Goal: Communication & Community: Answer question/provide support

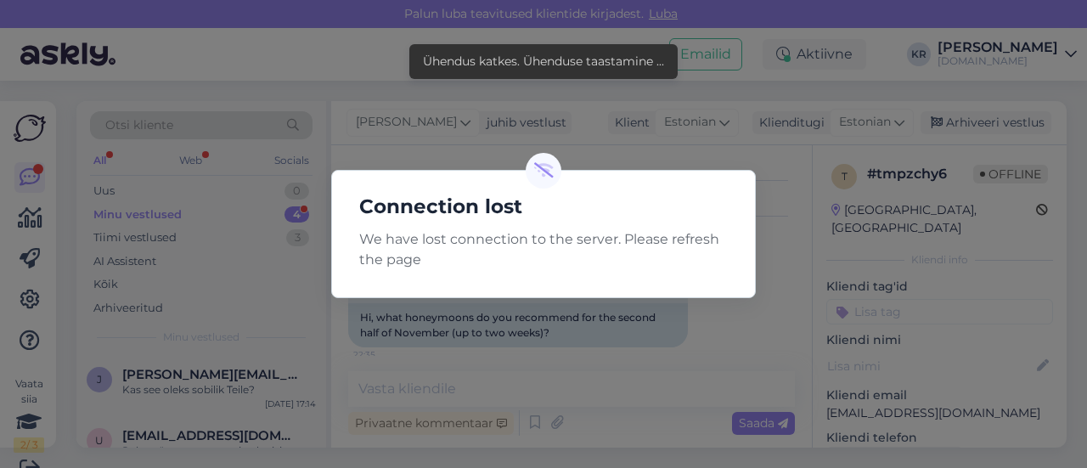
scroll to position [133, 0]
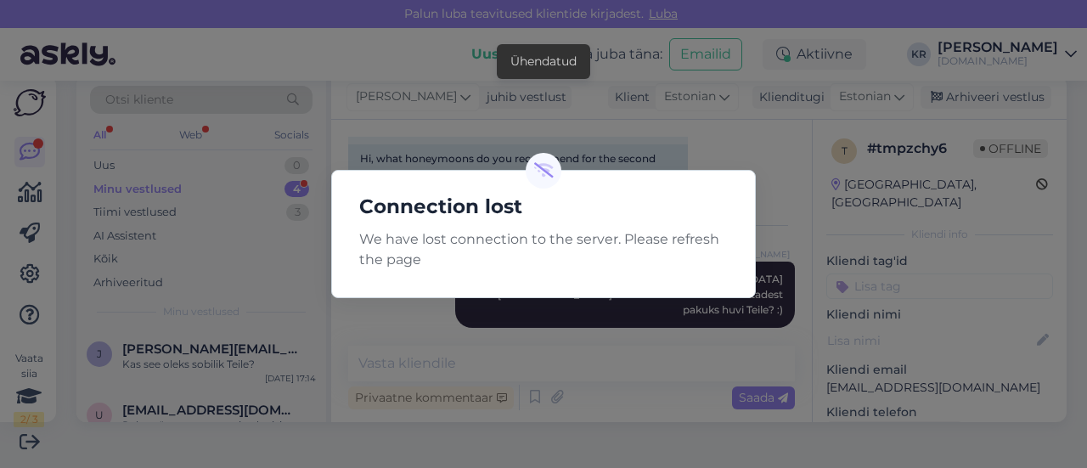
click at [668, 181] on div "Connection lost We have lost connection to the server. Please refresh the page" at bounding box center [543, 234] width 425 height 128
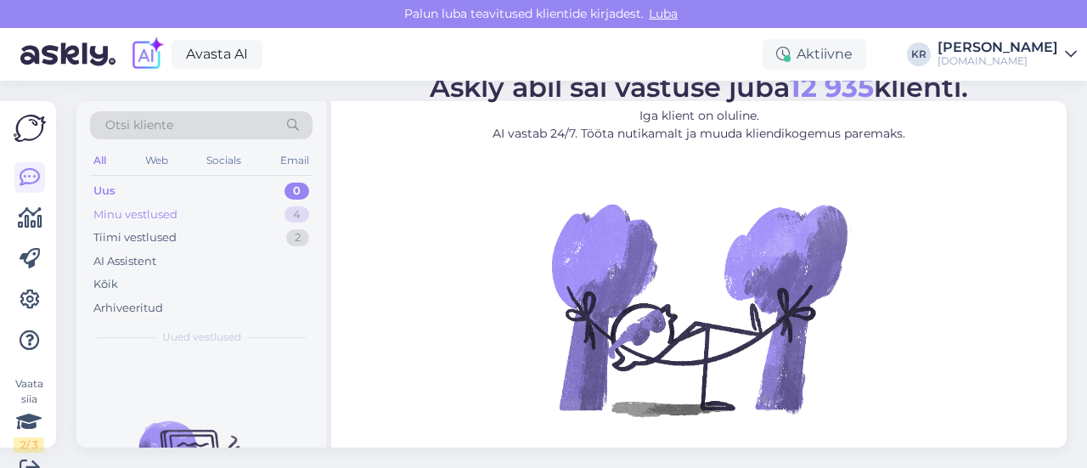
click at [216, 209] on div "Minu vestlused 4" at bounding box center [201, 215] width 223 height 24
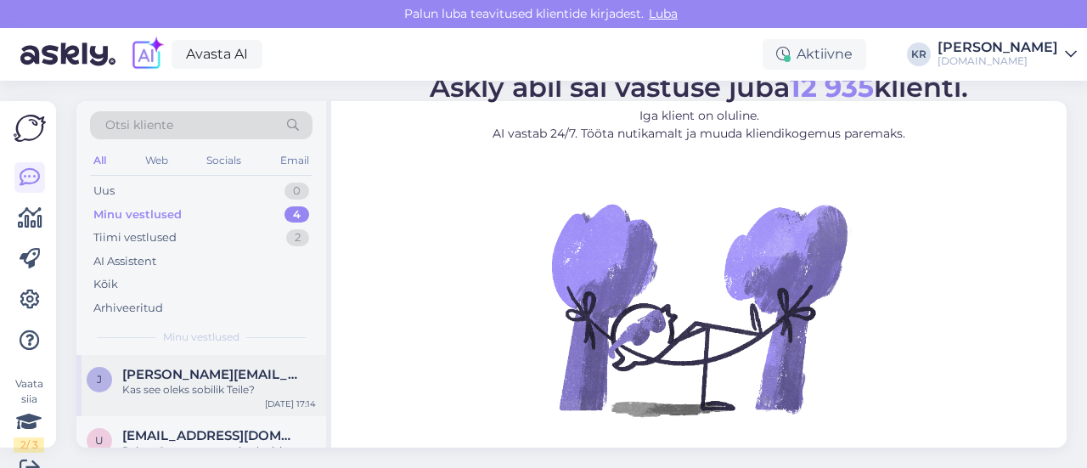
click at [206, 386] on div "Kas see oleks sobilik Teile?" at bounding box center [219, 389] width 194 height 15
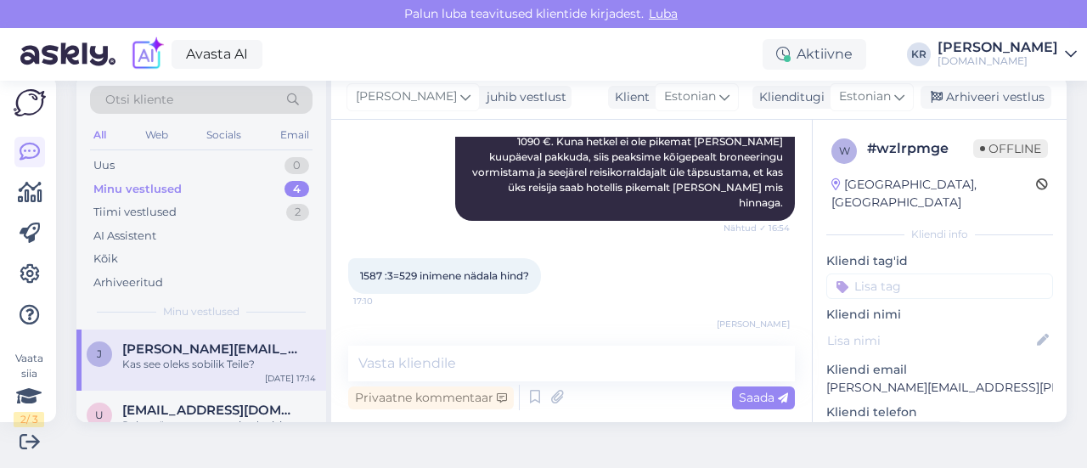
scroll to position [1095, 0]
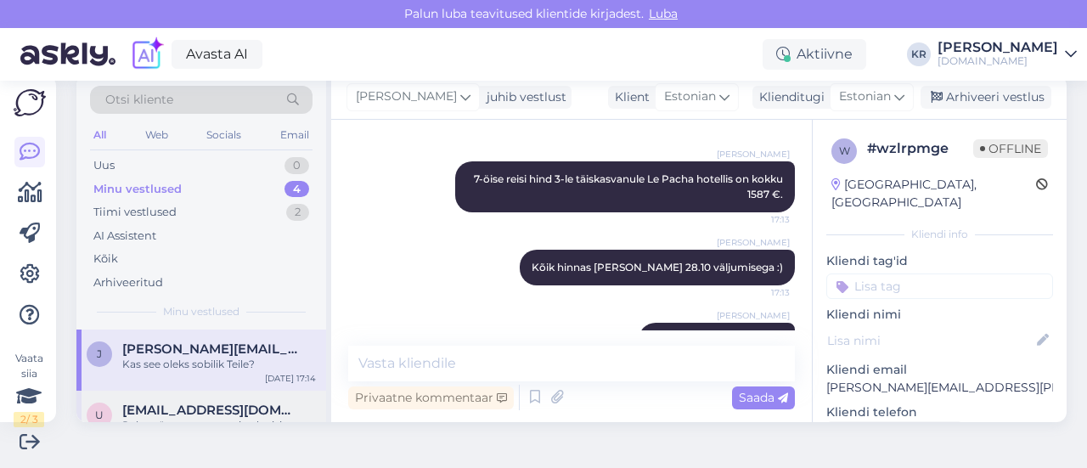
click at [207, 398] on div "u [EMAIL_ADDRESS][DOMAIN_NAME] Palun täpsustage soovitud reisi maksimaalne eela…" at bounding box center [201, 429] width 250 height 76
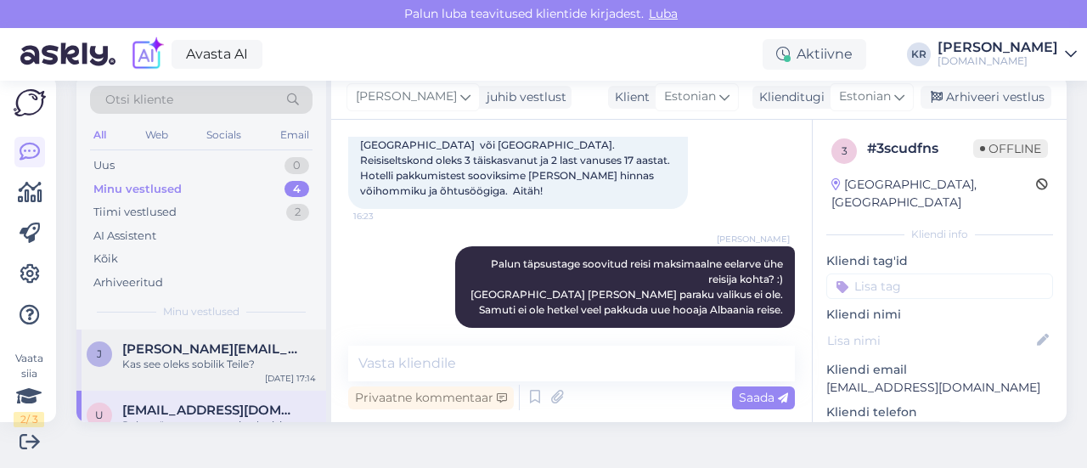
scroll to position [85, 0]
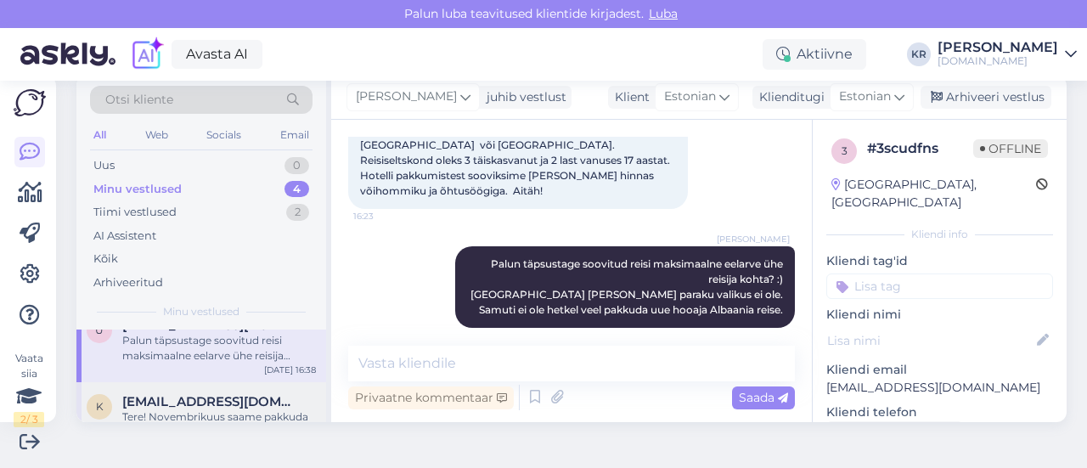
click at [219, 400] on span "[EMAIL_ADDRESS][DOMAIN_NAME]" at bounding box center [210, 401] width 177 height 15
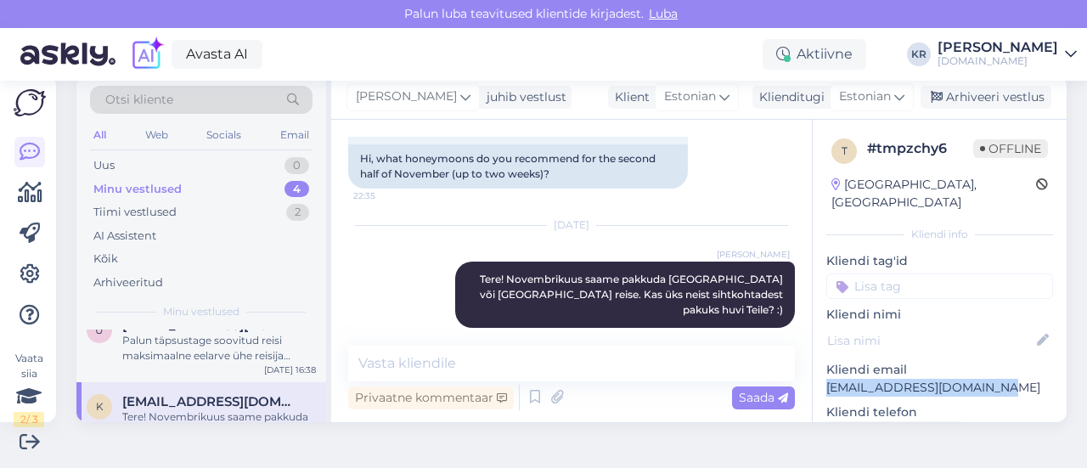
drag, startPoint x: 979, startPoint y: 373, endPoint x: 815, endPoint y: 371, distance: 163.9
click at [826, 379] on p "[EMAIL_ADDRESS][DOMAIN_NAME]" at bounding box center [939, 388] width 227 height 18
copy p "[EMAIL_ADDRESS][DOMAIN_NAME]"
click at [951, 97] on div "Arhiveeri vestlus" at bounding box center [986, 97] width 131 height 23
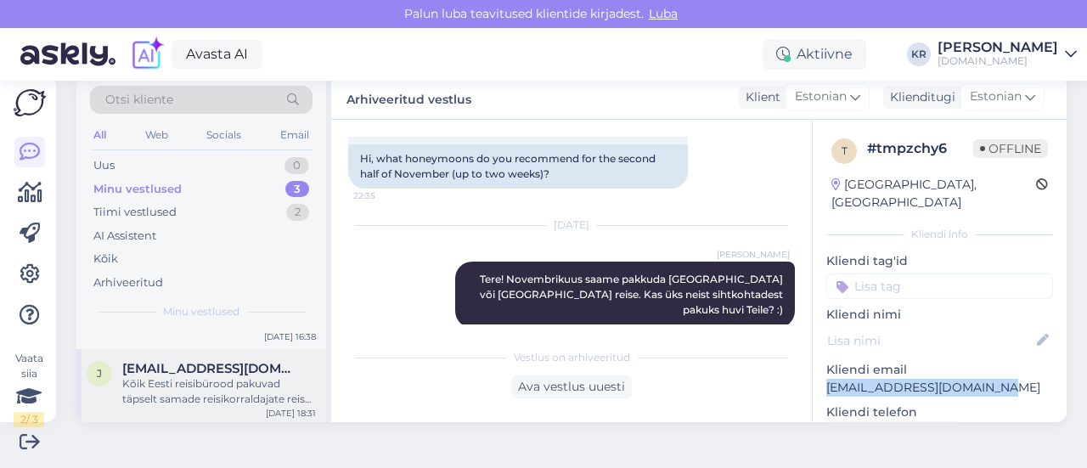
scroll to position [120, 0]
click at [232, 387] on div "Kõik Eesti reisibürood pakuvad täpselt samade reisikorraldajate reise samade sü…" at bounding box center [219, 390] width 194 height 31
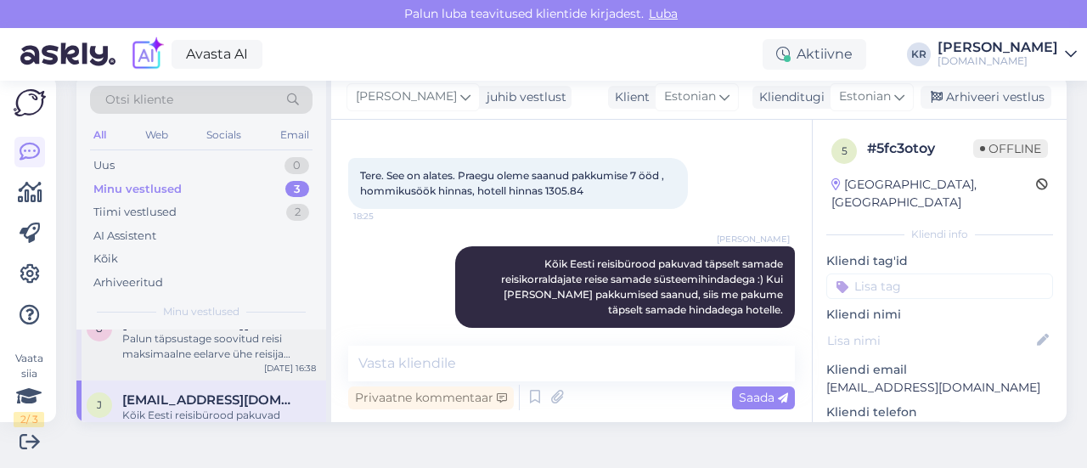
scroll to position [35, 0]
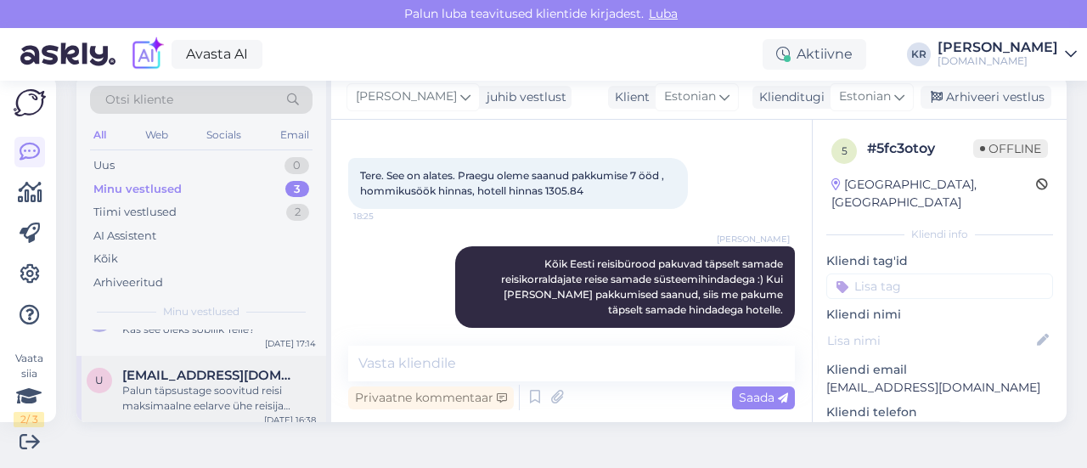
click at [206, 386] on div "Palun täpsustage soovitud reisi maksimaalne eelarve ühe reisija kohta? :) [GEOG…" at bounding box center [219, 398] width 194 height 31
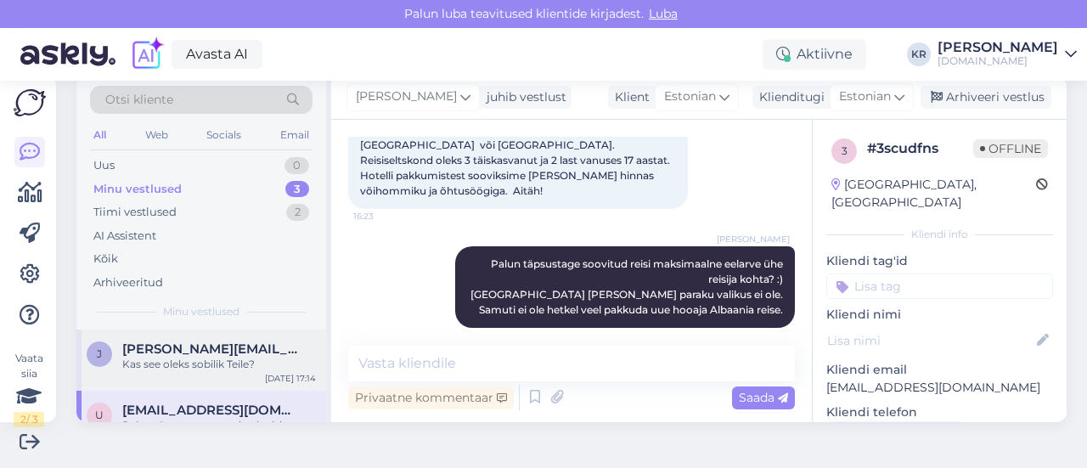
scroll to position [0, 0]
click at [214, 371] on div "[PERSON_NAME] [PERSON_NAME][EMAIL_ADDRESS][PERSON_NAME][DOMAIN_NAME] Kas see ol…" at bounding box center [201, 360] width 250 height 61
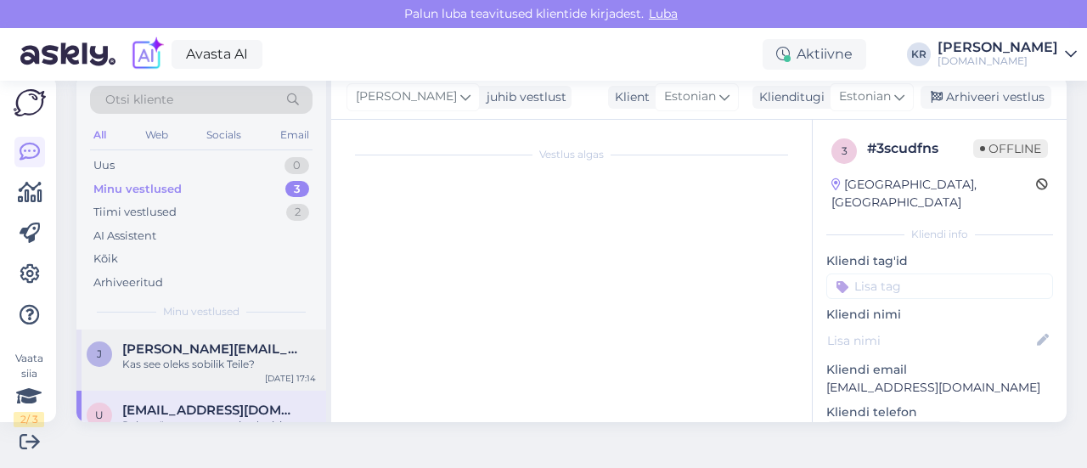
scroll to position [1095, 0]
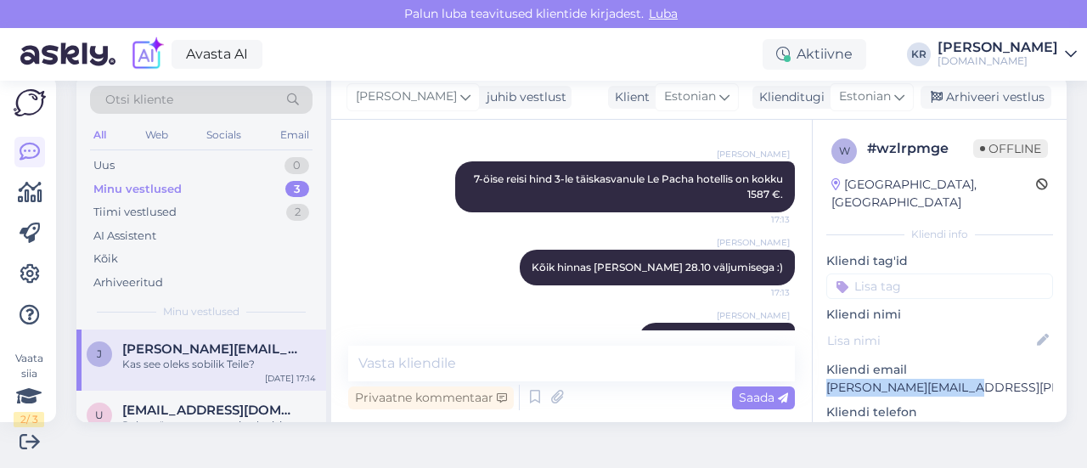
drag, startPoint x: 839, startPoint y: 379, endPoint x: 805, endPoint y: 378, distance: 34.0
copy p "[PERSON_NAME][EMAIL_ADDRESS][PERSON_NAME][DOMAIN_NAME]"
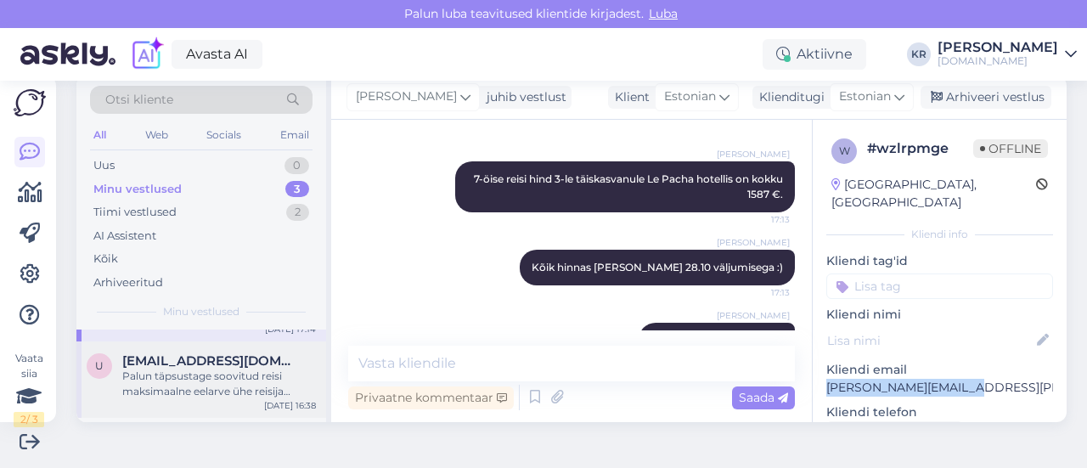
scroll to position [85, 0]
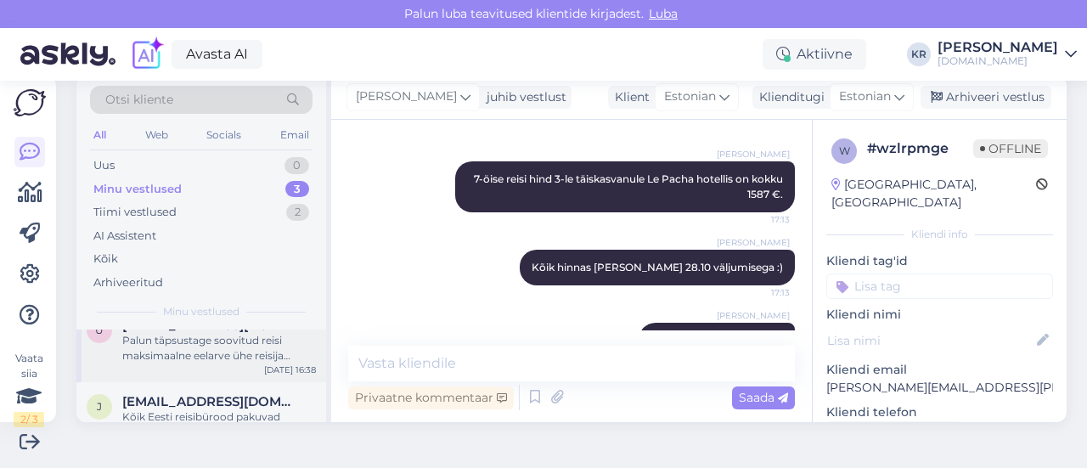
click at [187, 356] on div "Palun täpsustage soovitud reisi maksimaalne eelarve ühe reisija kohta? :) [GEOG…" at bounding box center [219, 348] width 194 height 31
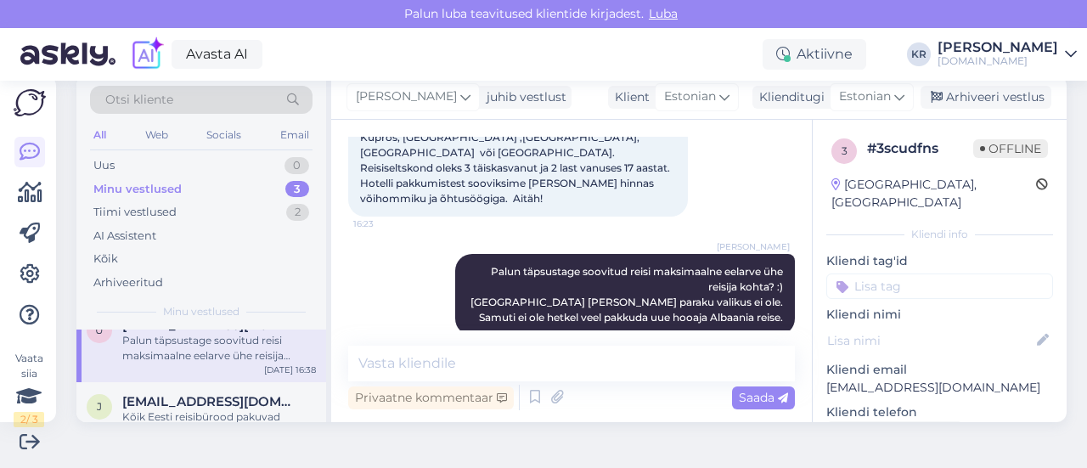
scroll to position [305, 0]
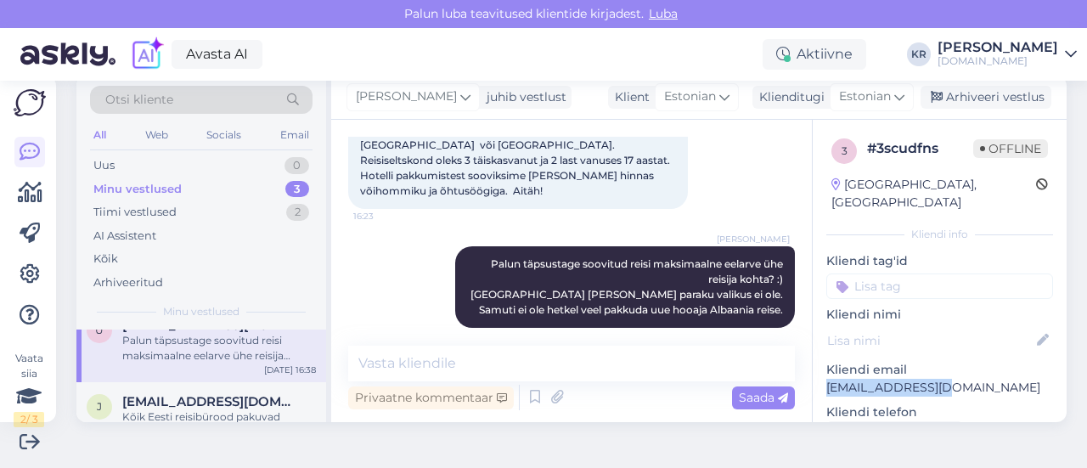
drag, startPoint x: 936, startPoint y: 376, endPoint x: 810, endPoint y: 370, distance: 125.8
copy p "[EMAIL_ADDRESS][DOMAIN_NAME]"
click at [203, 400] on span "[EMAIL_ADDRESS][DOMAIN_NAME]" at bounding box center [210, 401] width 177 height 15
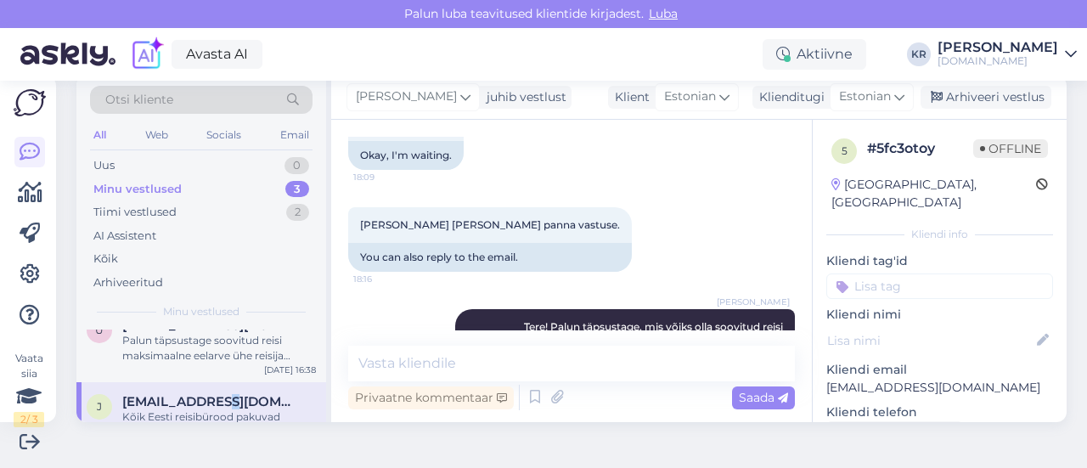
scroll to position [388, 0]
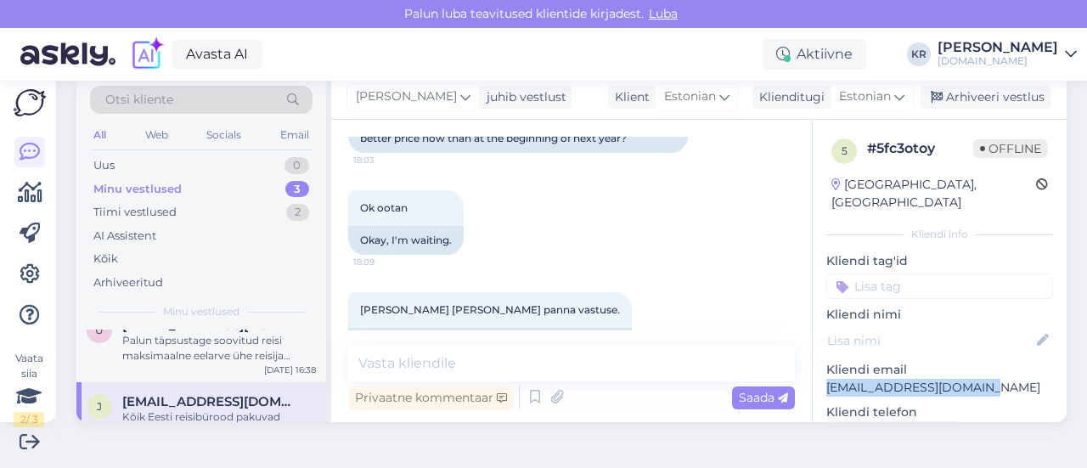
drag, startPoint x: 956, startPoint y: 374, endPoint x: 809, endPoint y: 371, distance: 146.9
copy p "[EMAIL_ADDRESS][DOMAIN_NAME]"
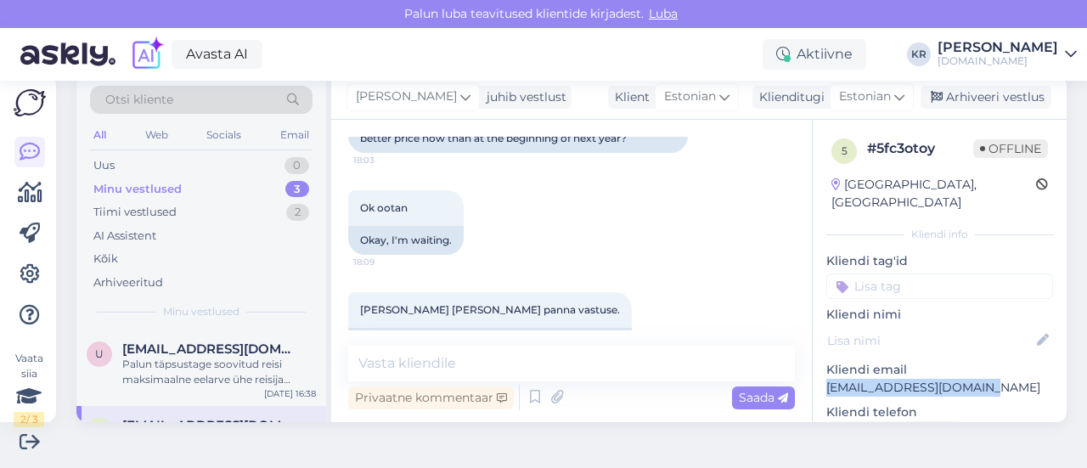
scroll to position [0, 0]
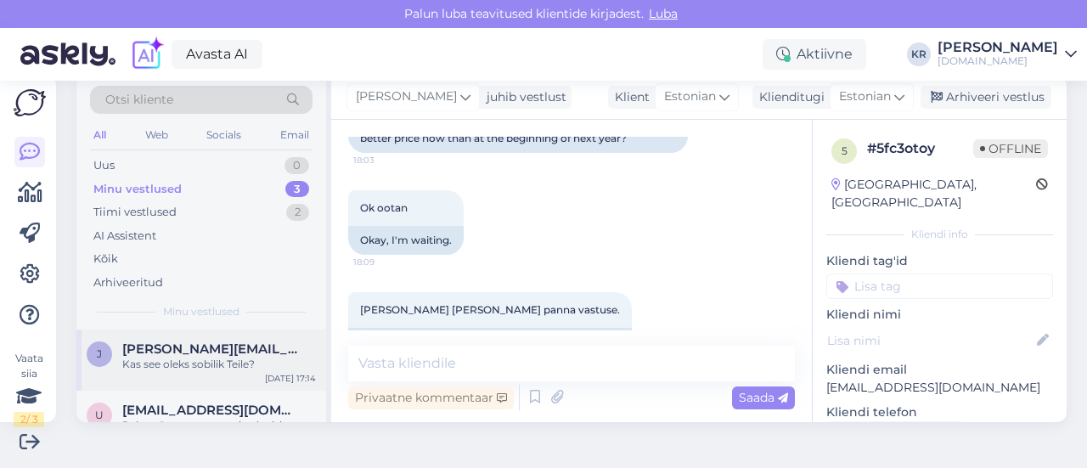
click at [225, 366] on div "Kas see oleks sobilik Teile?" at bounding box center [219, 364] width 194 height 15
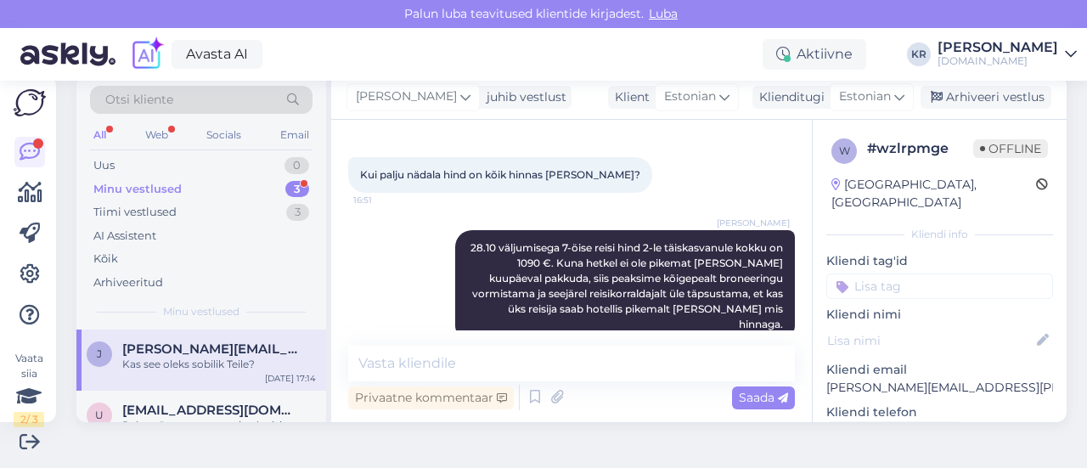
scroll to position [671, 0]
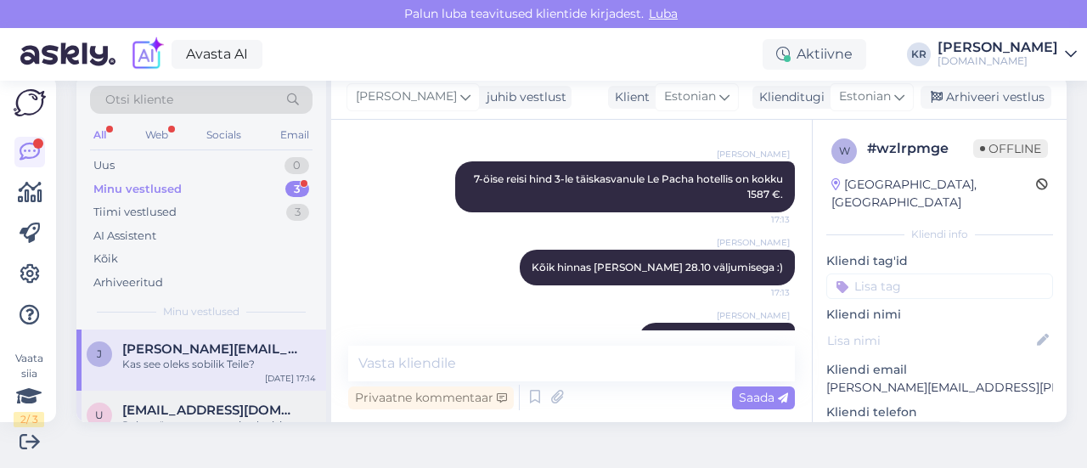
click at [229, 403] on span "[EMAIL_ADDRESS][DOMAIN_NAME]" at bounding box center [210, 410] width 177 height 15
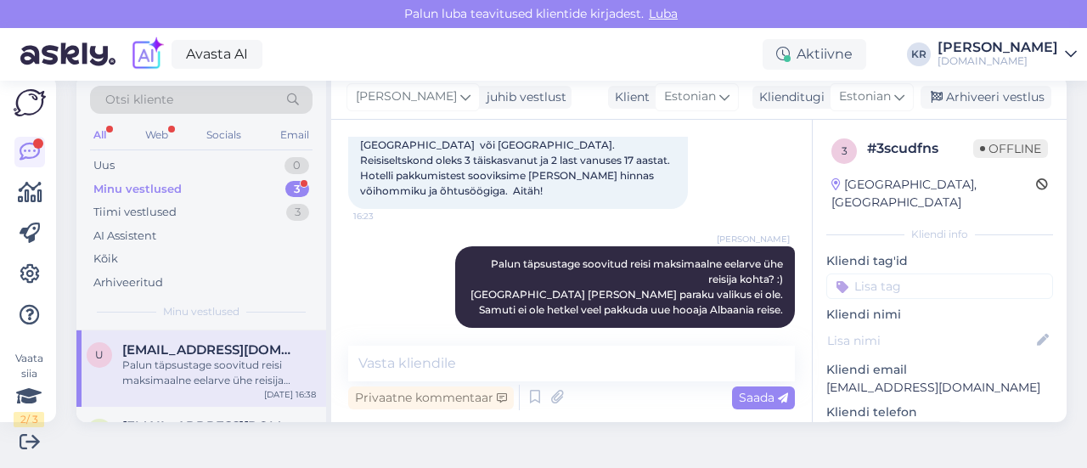
scroll to position [85, 0]
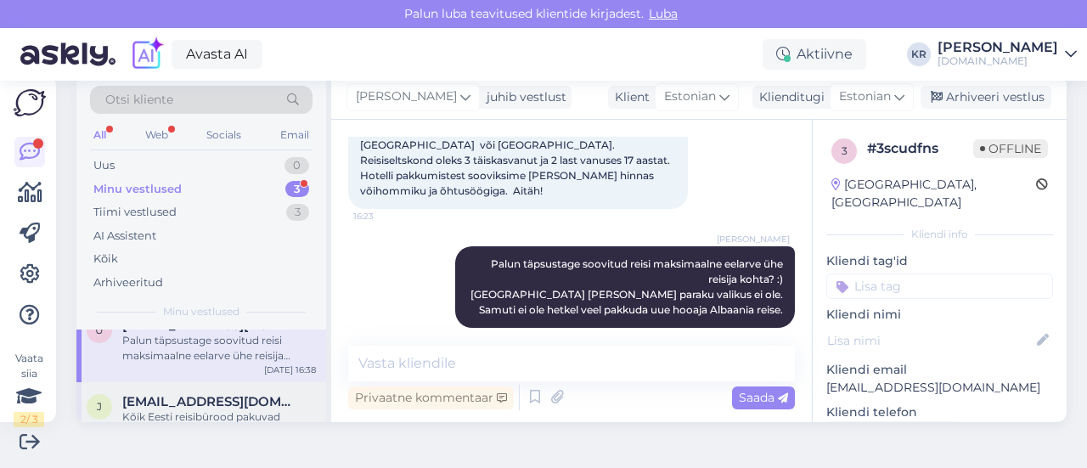
click at [219, 386] on div "j [EMAIL_ADDRESS][DOMAIN_NAME] Kõik Eesti reisibürood pakuvad täpselt samade re…" at bounding box center [201, 420] width 250 height 76
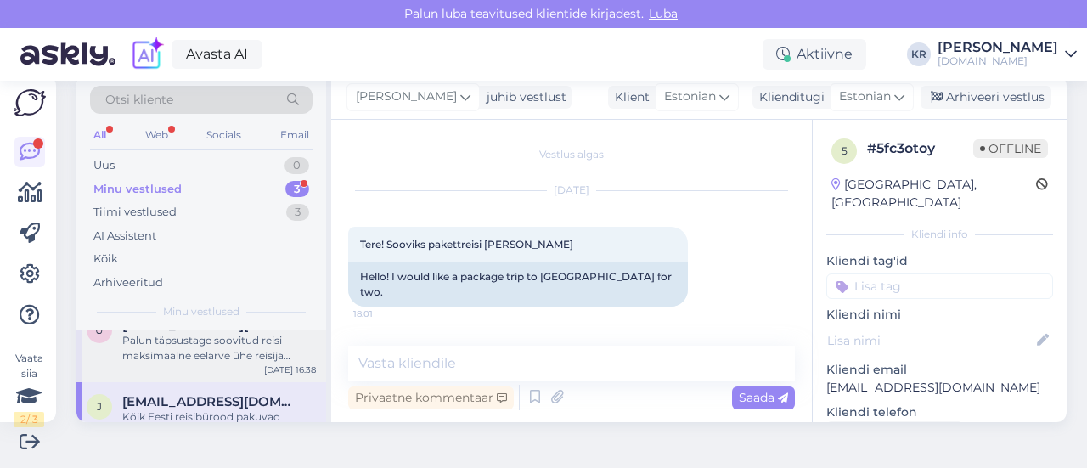
scroll to position [728, 0]
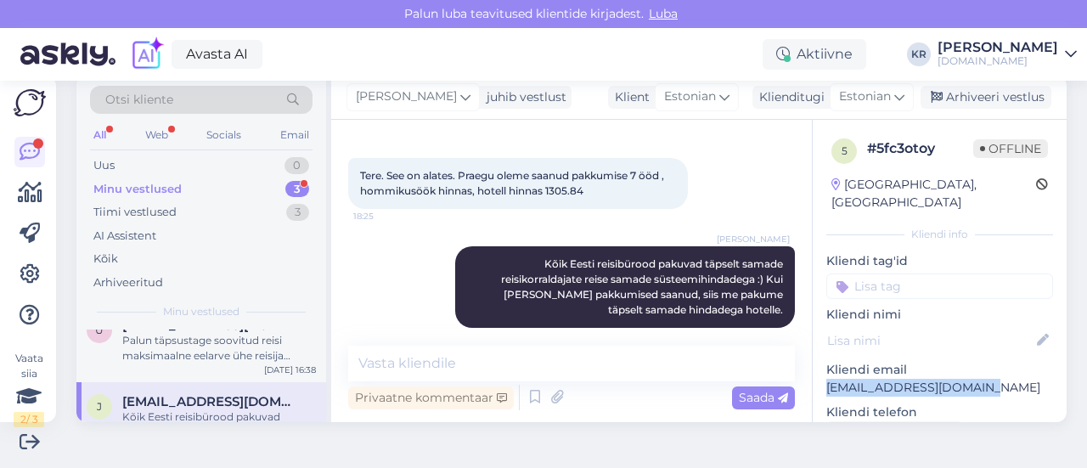
drag, startPoint x: 951, startPoint y: 368, endPoint x: 808, endPoint y: 373, distance: 143.6
copy p "[EMAIL_ADDRESS][DOMAIN_NAME]"
click at [245, 101] on div "Otsi kliente" at bounding box center [201, 100] width 223 height 28
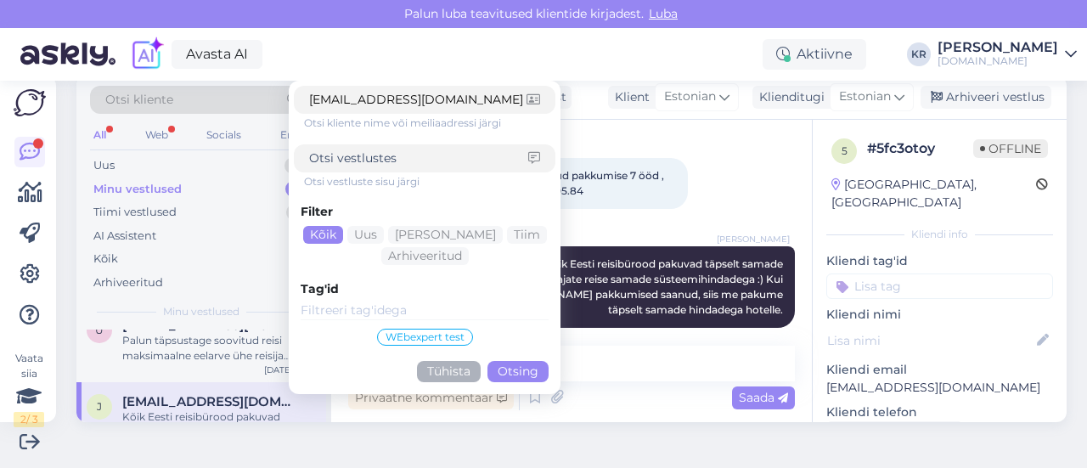
type input "[EMAIL_ADDRESS][DOMAIN_NAME]"
click at [519, 371] on button "Otsing" at bounding box center [517, 371] width 61 height 21
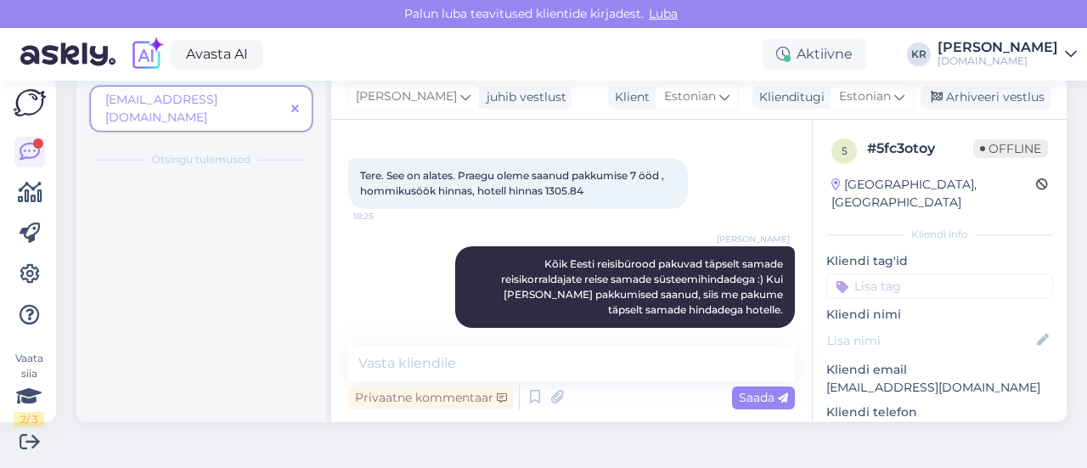
scroll to position [0, 0]
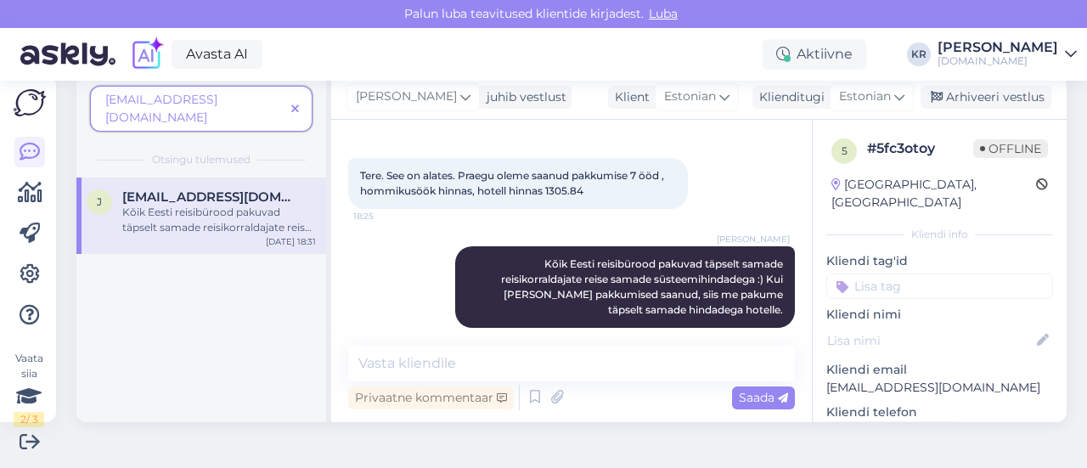
click at [301, 100] on span at bounding box center [294, 109] width 21 height 18
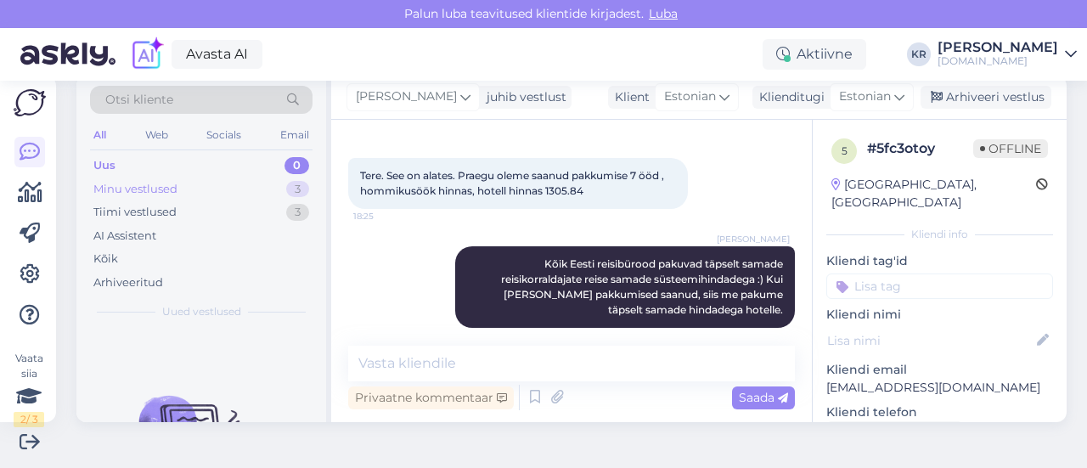
click at [214, 191] on div "Minu vestlused 3" at bounding box center [201, 189] width 223 height 24
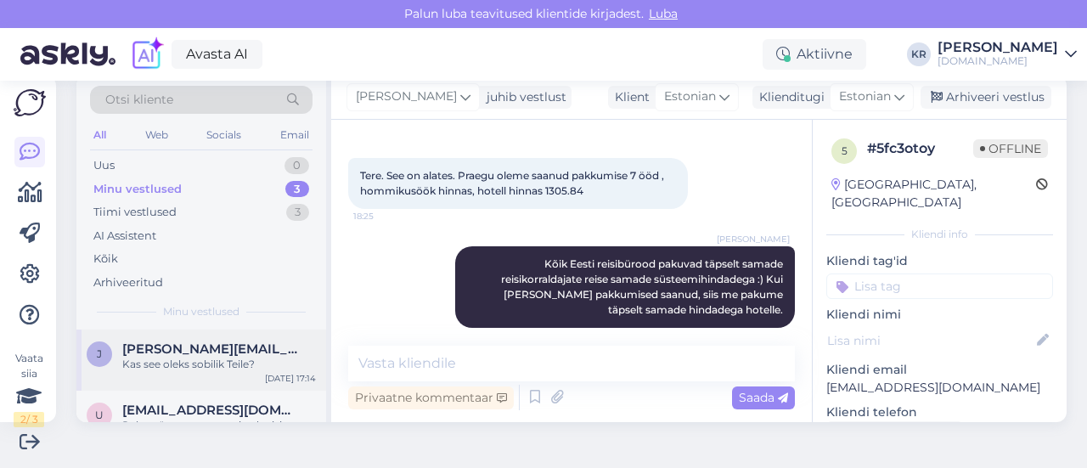
drag, startPoint x: 228, startPoint y: 358, endPoint x: 261, endPoint y: 354, distance: 33.4
click at [228, 358] on div "Kas see oleks sobilik Teile?" at bounding box center [219, 364] width 194 height 15
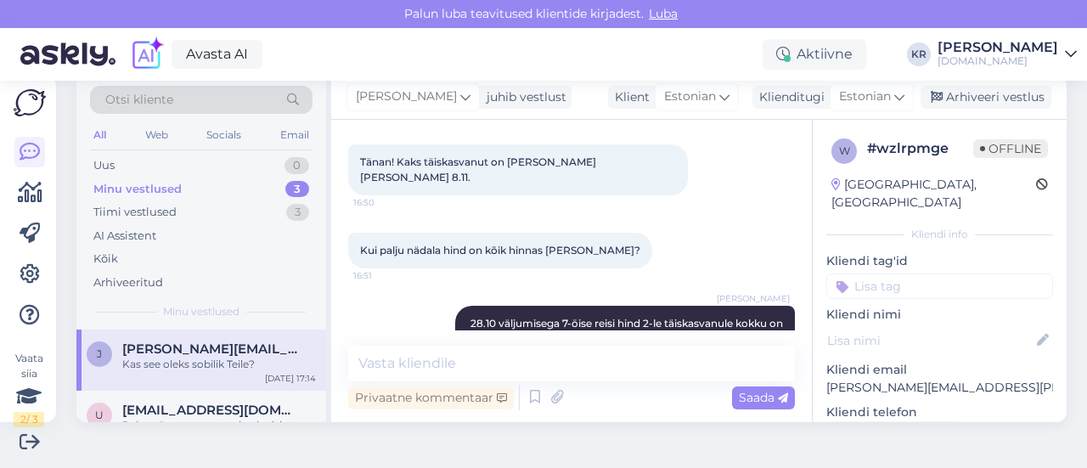
scroll to position [1095, 0]
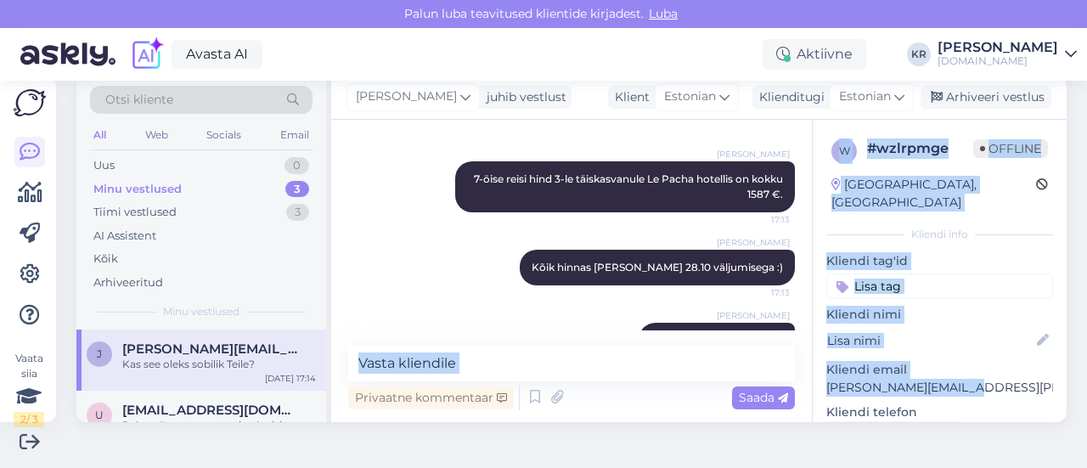
drag, startPoint x: 921, startPoint y: 375, endPoint x: 785, endPoint y: 375, distance: 135.9
click at [785, 375] on div "Vestlus algas [DATE] Le pasha hotell [GEOGRAPHIC_DATA], 27.10-8.11 kõik hinnas.…" at bounding box center [698, 271] width 735 height 302
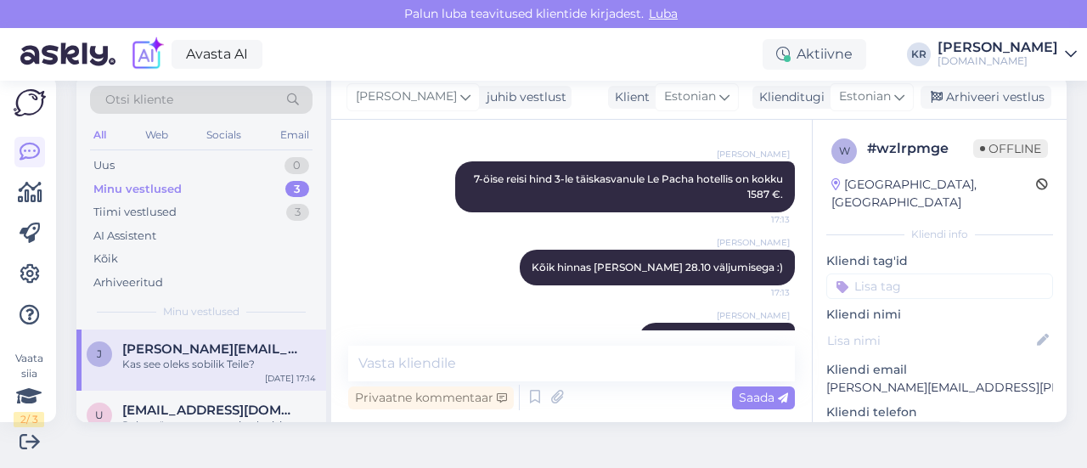
click at [790, 373] on div "Vestlus algas [DATE] Le pasha hotell [GEOGRAPHIC_DATA], 27.10-8.11 kõik hinnas.…" at bounding box center [571, 271] width 481 height 302
drag, startPoint x: 949, startPoint y: 372, endPoint x: 811, endPoint y: 370, distance: 137.6
copy p "[PERSON_NAME][EMAIL_ADDRESS][PERSON_NAME][DOMAIN_NAME]"
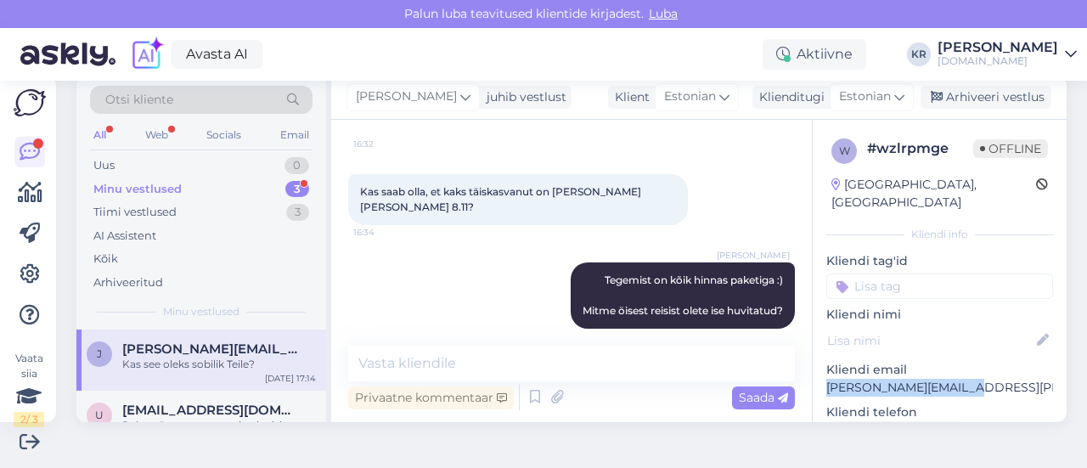
scroll to position [510, 0]
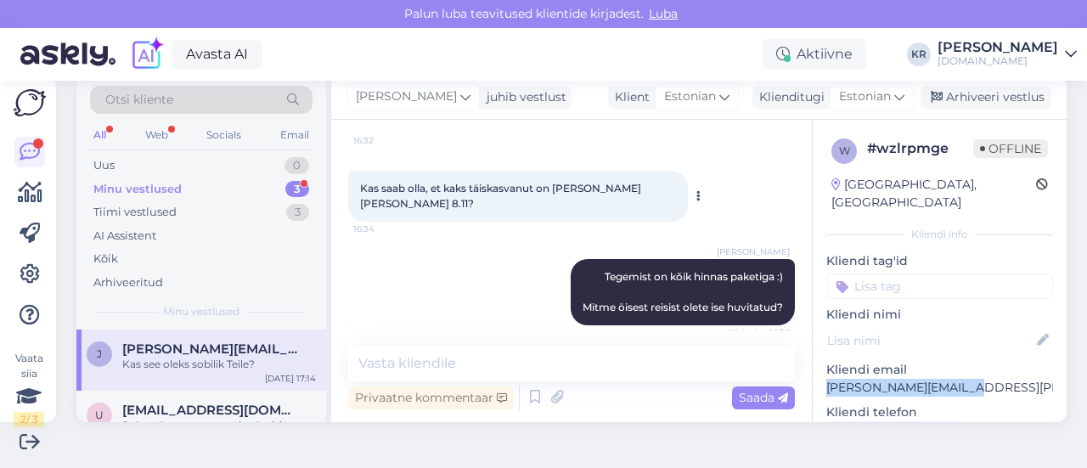
drag, startPoint x: 955, startPoint y: 96, endPoint x: 679, endPoint y: 180, distance: 288.5
click at [955, 95] on div "Arhiveeri vestlus" at bounding box center [986, 97] width 131 height 23
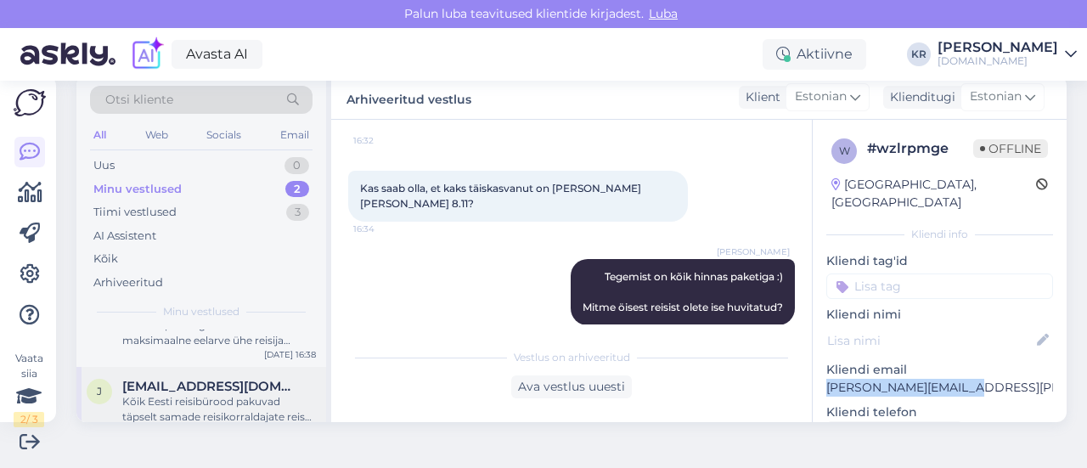
scroll to position [59, 0]
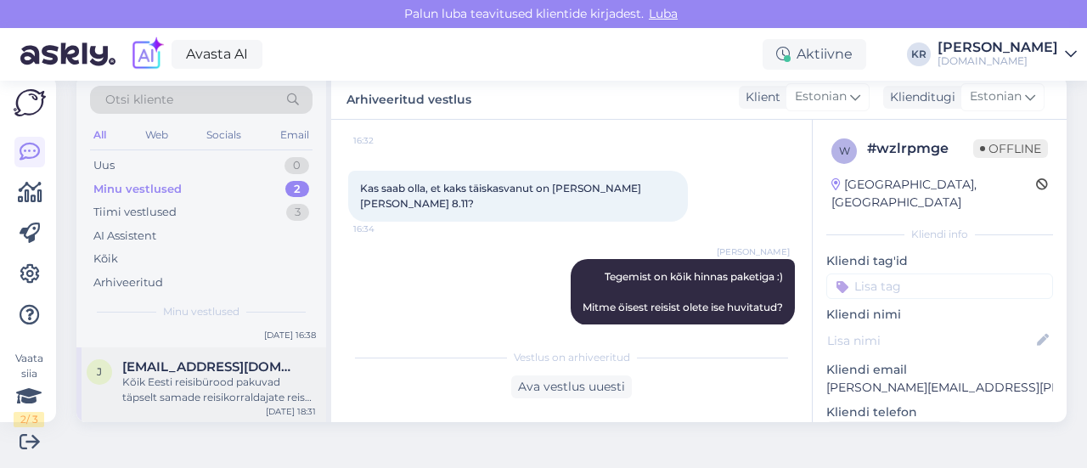
click at [220, 395] on div "Kõik Eesti reisibürood pakuvad täpselt samade reisikorraldajate reise samade sü…" at bounding box center [219, 390] width 194 height 31
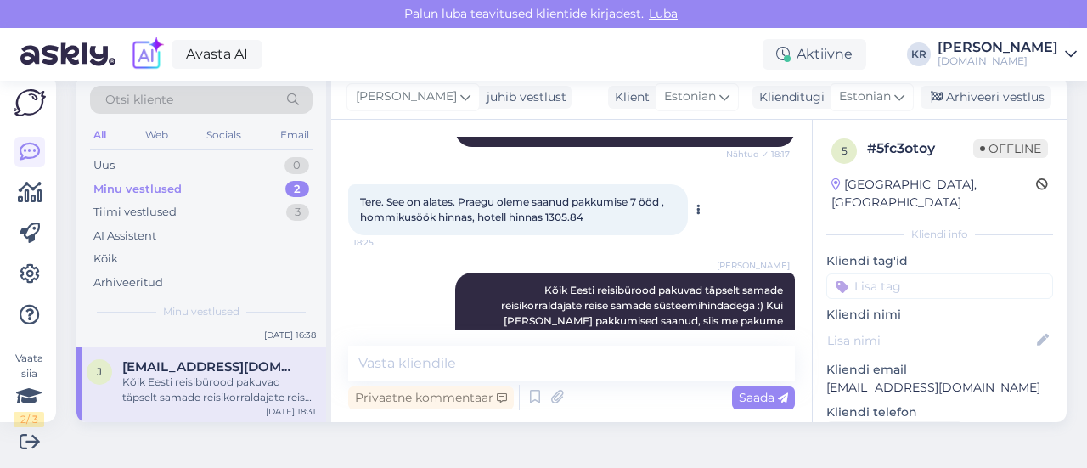
scroll to position [728, 0]
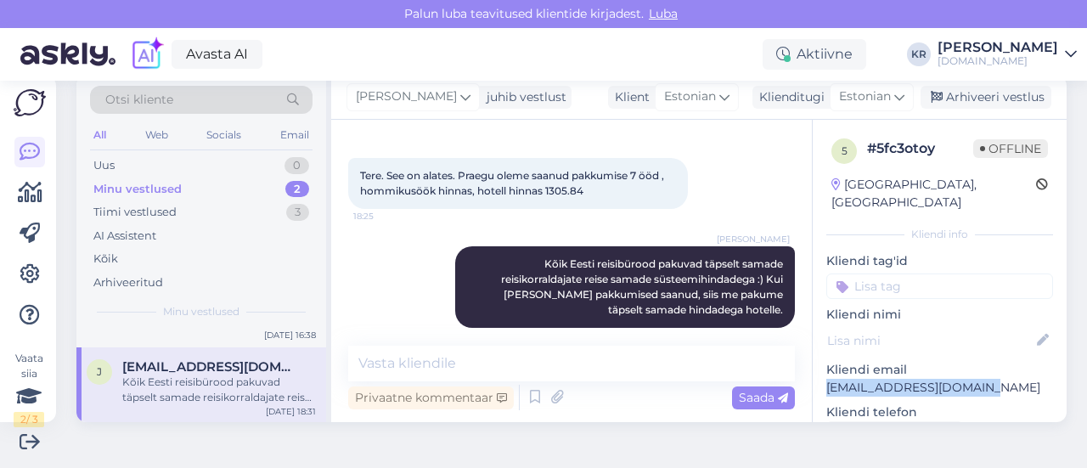
drag, startPoint x: 954, startPoint y: 366, endPoint x: 829, endPoint y: 369, distance: 124.9
copy p "[EMAIL_ADDRESS][DOMAIN_NAME]"
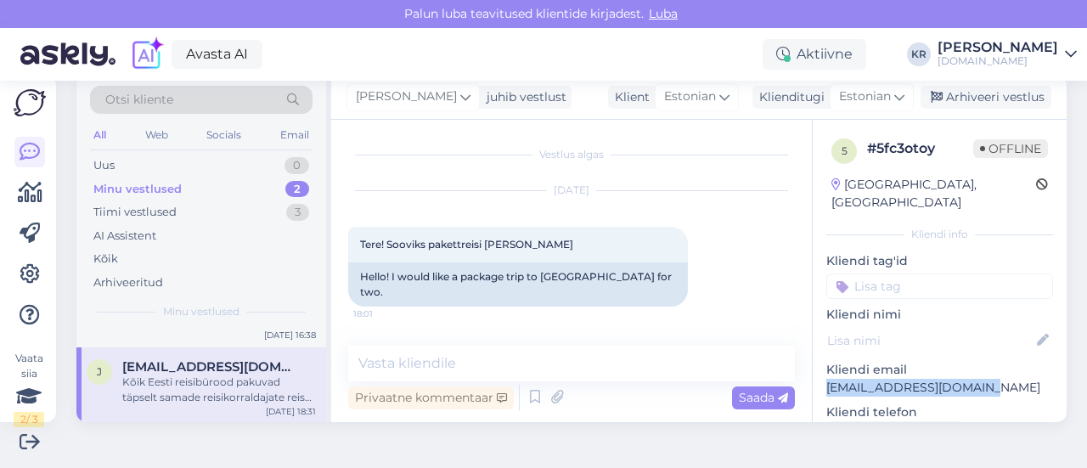
scroll to position [170, 0]
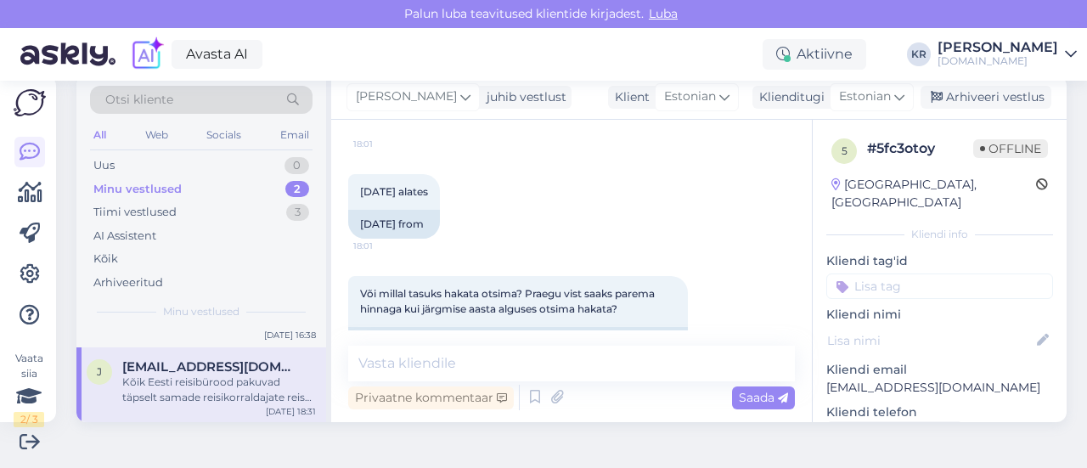
click at [184, 388] on div "Kõik Eesti reisibürood pakuvad täpselt samade reisikorraldajate reise samade sü…" at bounding box center [219, 390] width 194 height 31
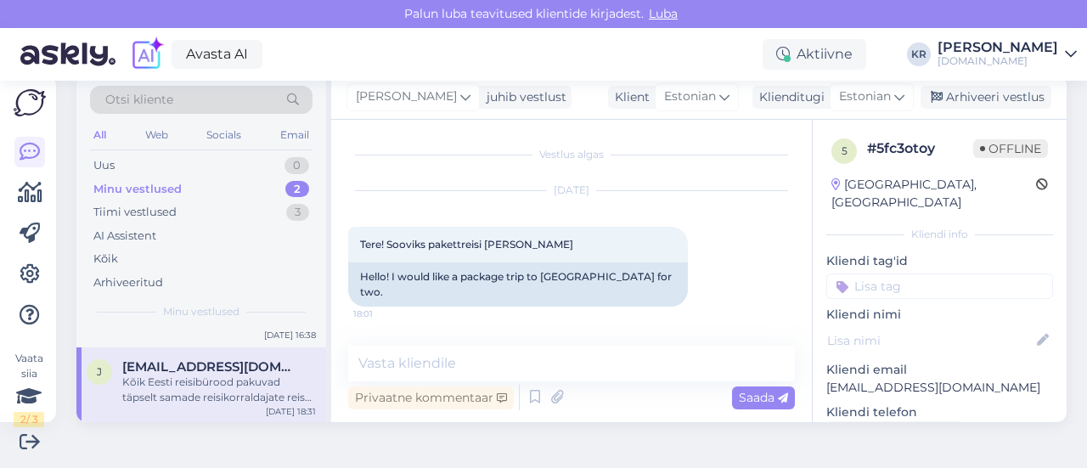
drag, startPoint x: 966, startPoint y: 98, endPoint x: 937, endPoint y: 110, distance: 32.0
click at [966, 97] on div "Arhiveeri vestlus" at bounding box center [986, 97] width 131 height 23
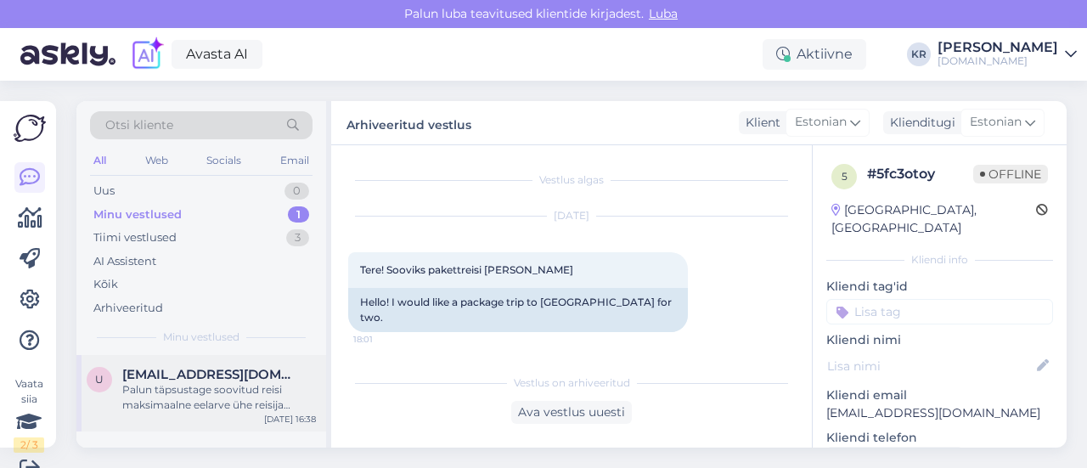
click at [204, 383] on div "Palun täpsustage soovitud reisi maksimaalne eelarve ühe reisija kohta? :) [GEOG…" at bounding box center [219, 397] width 194 height 31
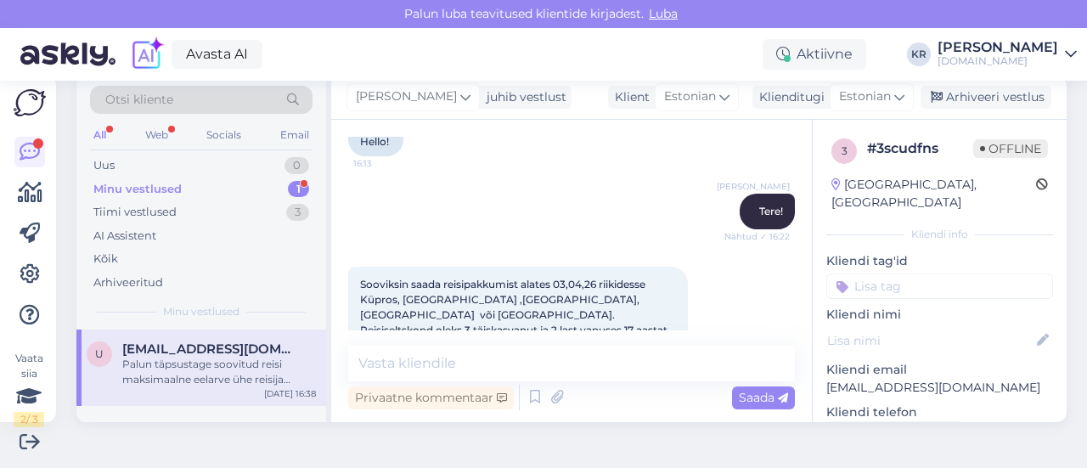
scroll to position [220, 0]
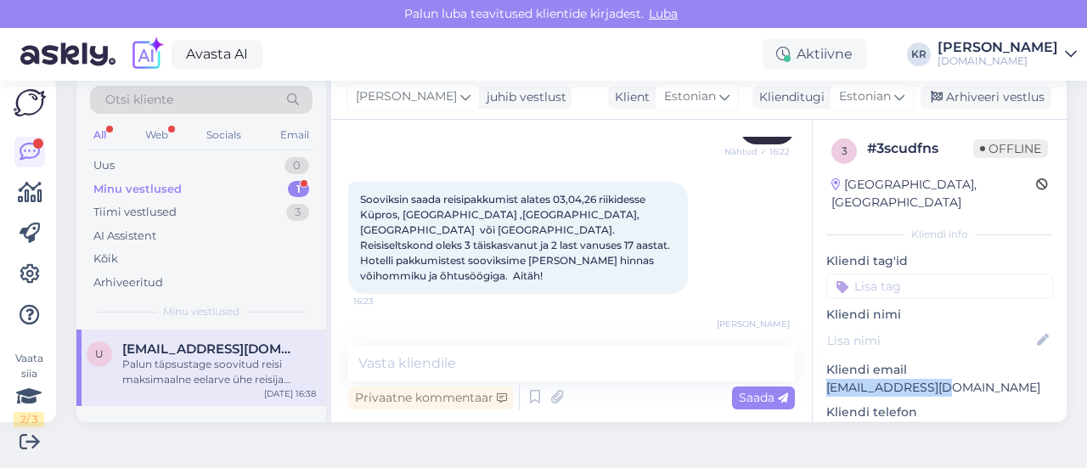
drag, startPoint x: 944, startPoint y: 368, endPoint x: 805, endPoint y: 372, distance: 139.3
copy p "[EMAIL_ADDRESS][DOMAIN_NAME]"
drag, startPoint x: 174, startPoint y: 190, endPoint x: 203, endPoint y: 323, distance: 135.6
click at [173, 191] on div "Minu vestlused" at bounding box center [137, 189] width 88 height 17
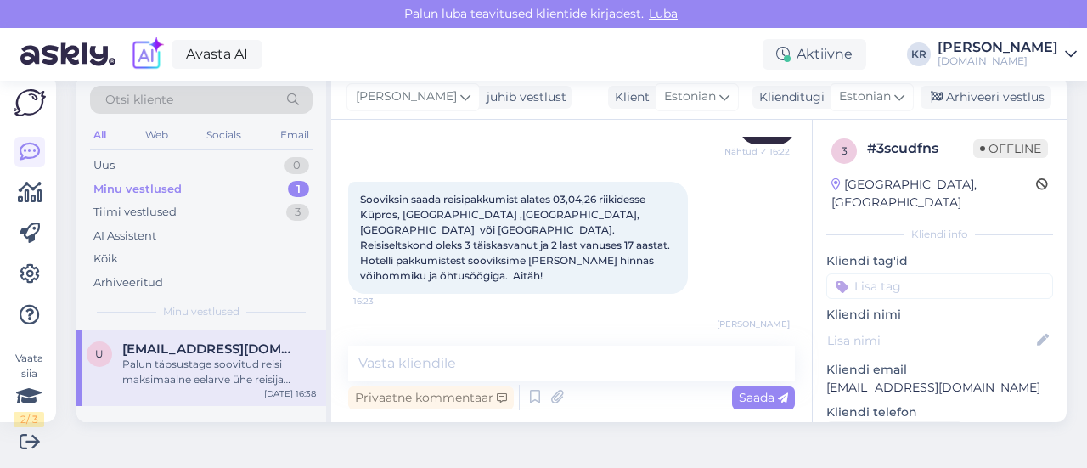
click at [199, 354] on span "[EMAIL_ADDRESS][DOMAIN_NAME]" at bounding box center [210, 348] width 177 height 15
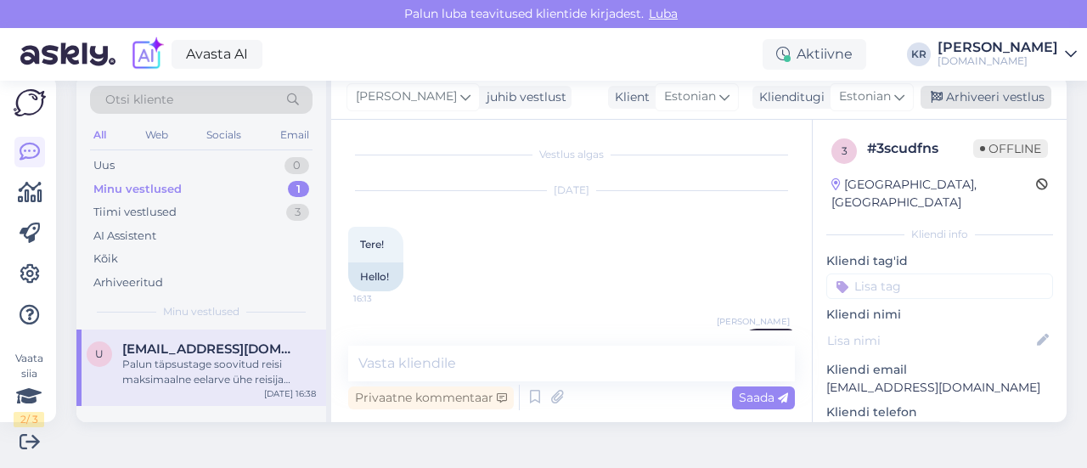
click at [934, 99] on div "Arhiveeri vestlus" at bounding box center [986, 97] width 131 height 23
